Goal: Task Accomplishment & Management: Use online tool/utility

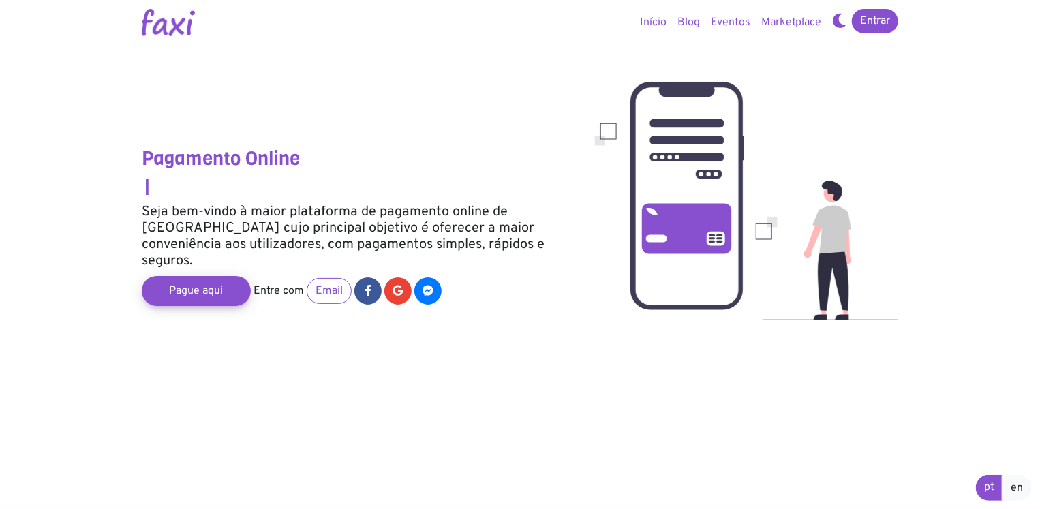
click at [657, 23] on link "Início" at bounding box center [652, 22] width 37 height 27
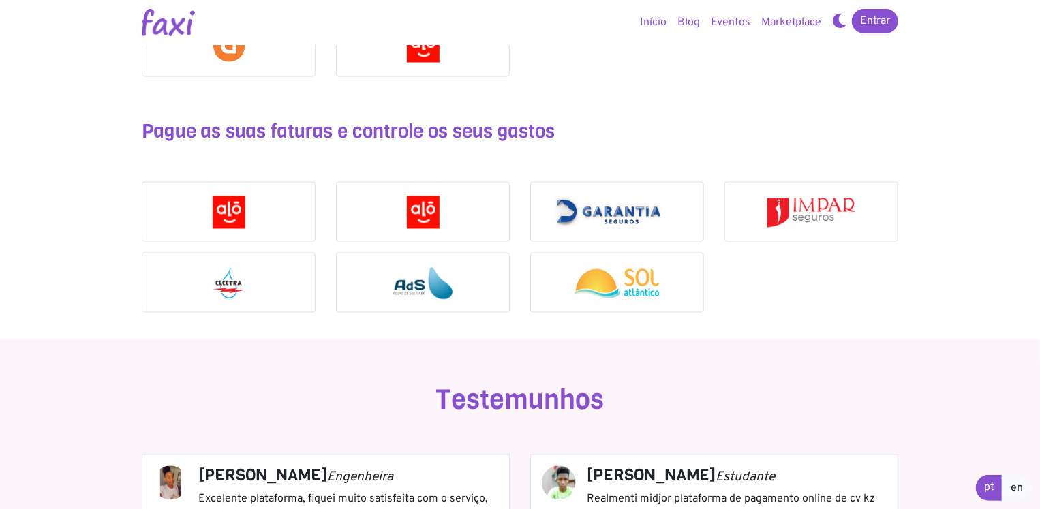
scroll to position [1203, 0]
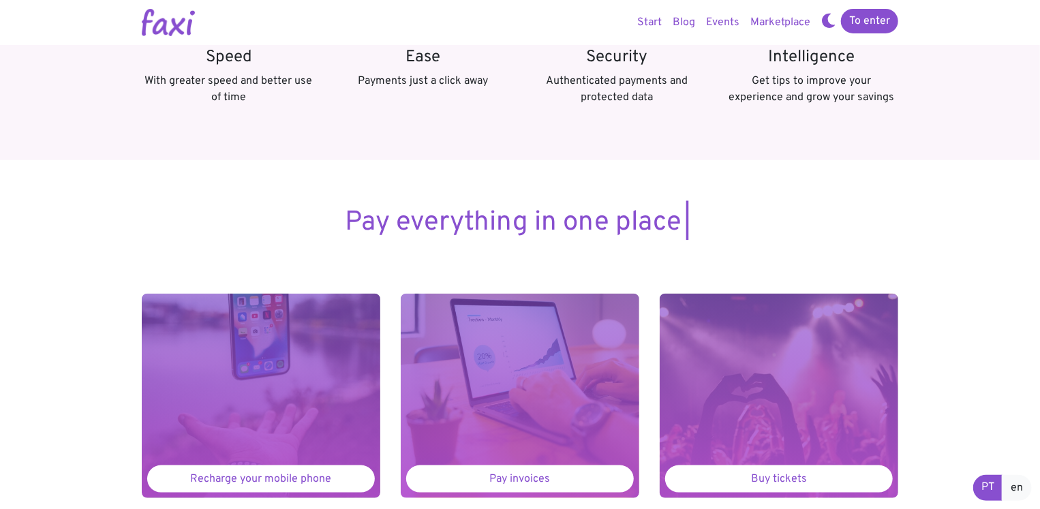
scroll to position [613, 0]
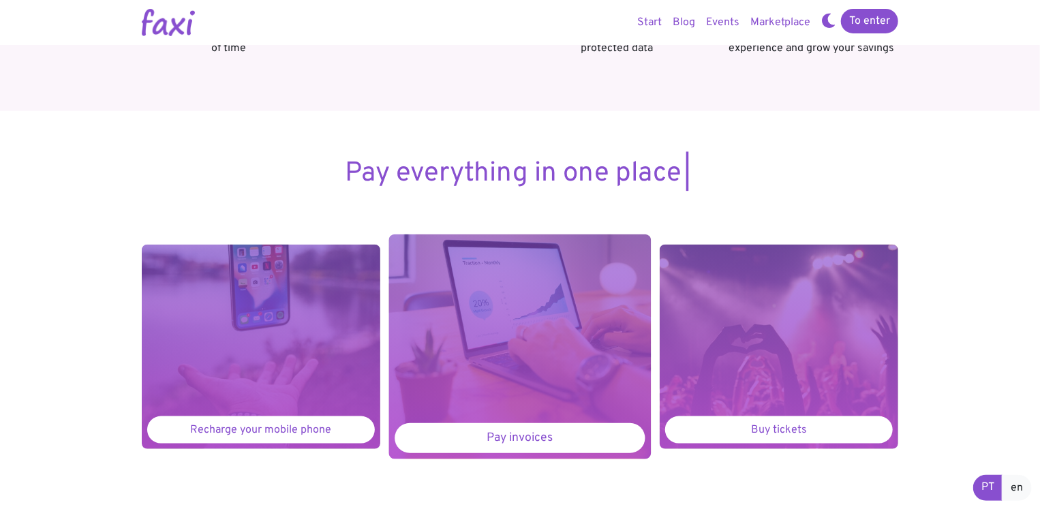
click at [514, 437] on font "Pay invoices" at bounding box center [519, 438] width 67 height 15
